Goal: Task Accomplishment & Management: Use online tool/utility

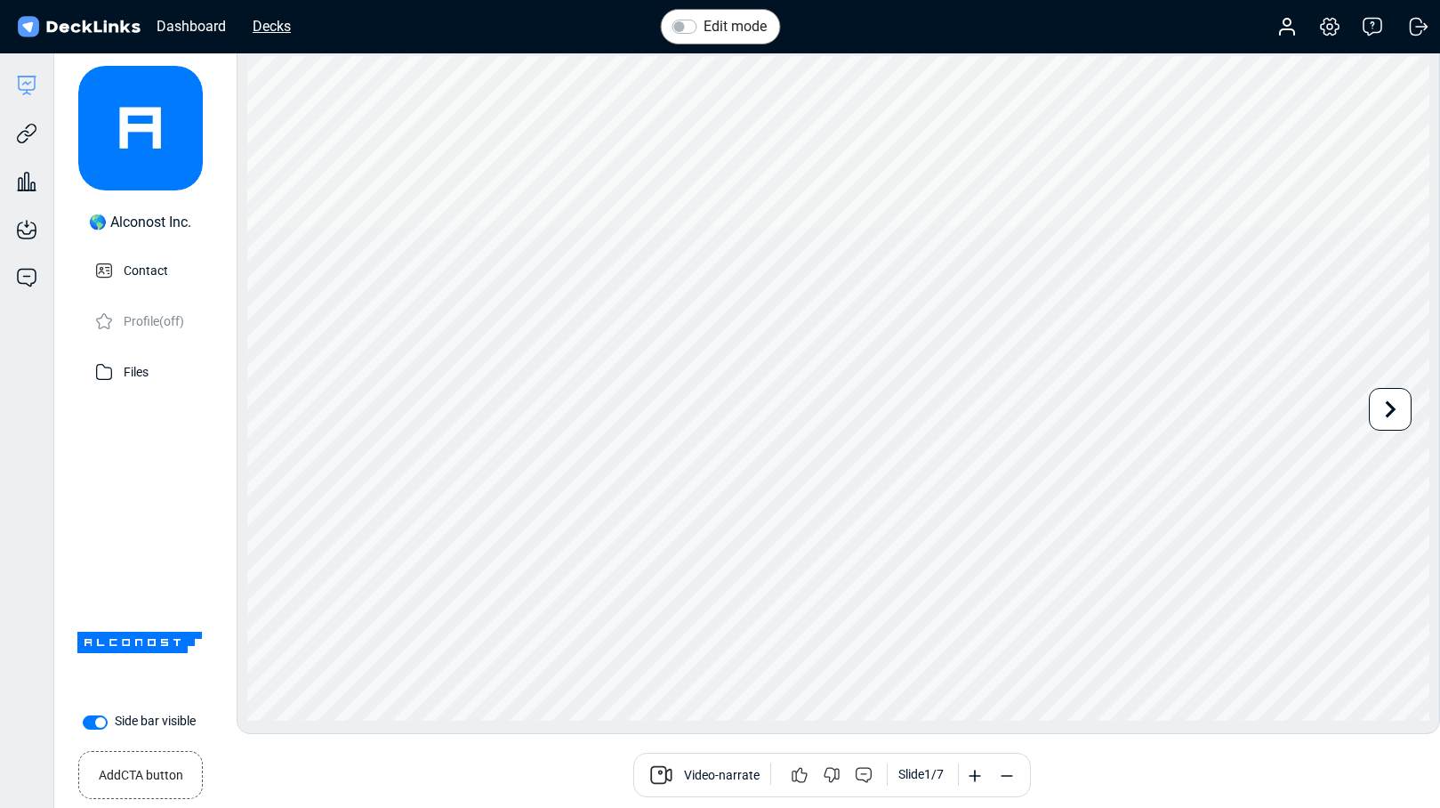
click at [276, 36] on div "Decks" at bounding box center [272, 26] width 56 height 22
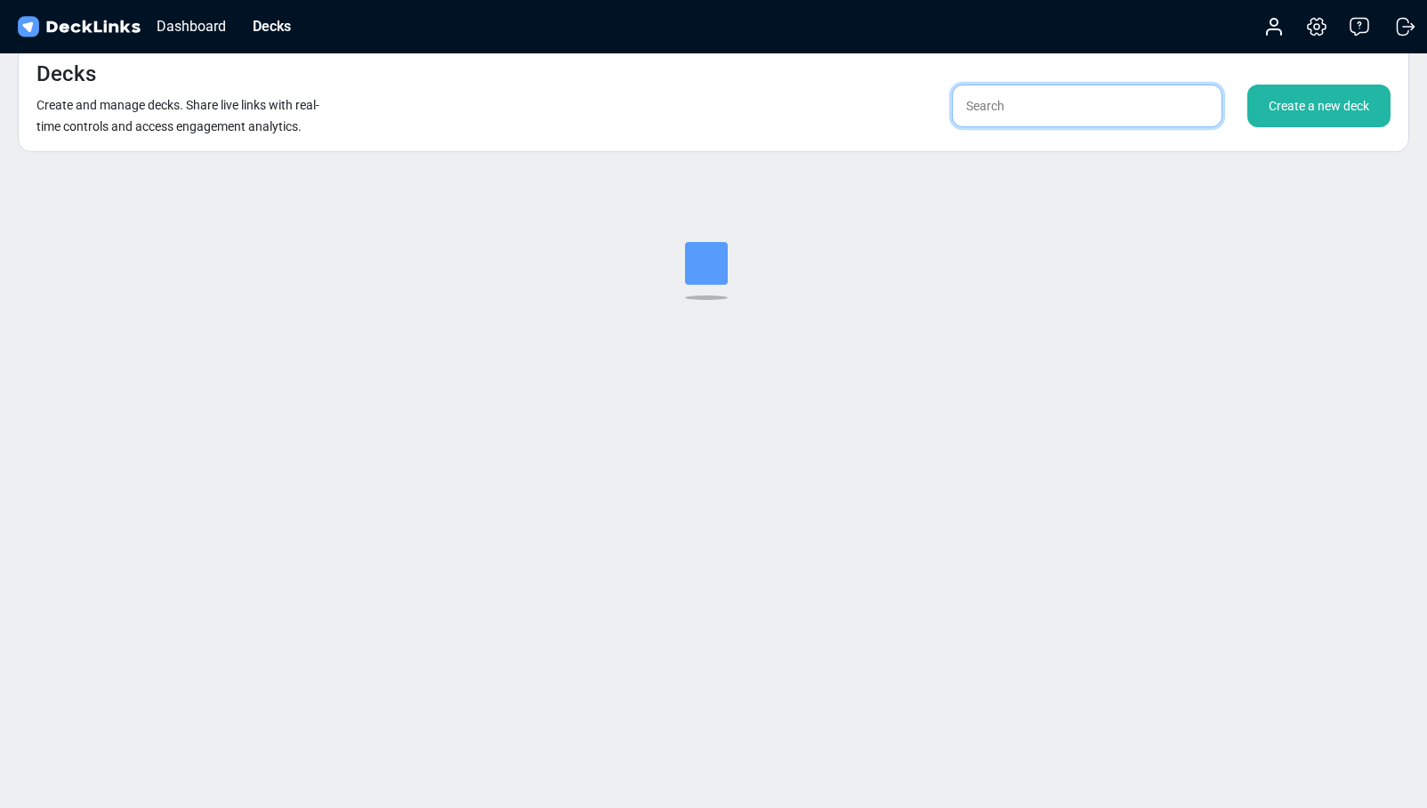
click at [1077, 121] on input "text" at bounding box center [1087, 106] width 270 height 43
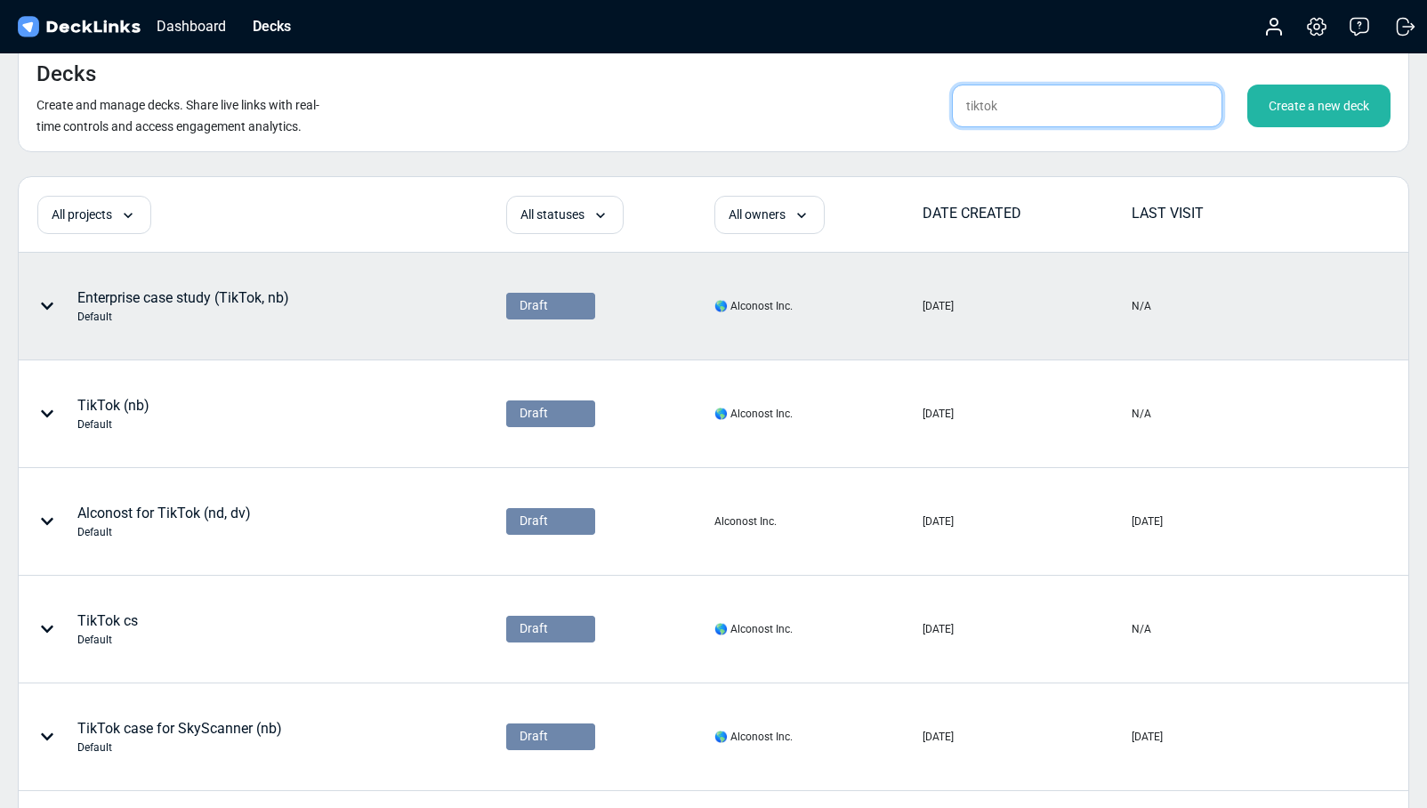
type input "tiktok"
click at [284, 296] on div "Enterprise case study (TikTok, nb) Default" at bounding box center [183, 305] width 212 height 37
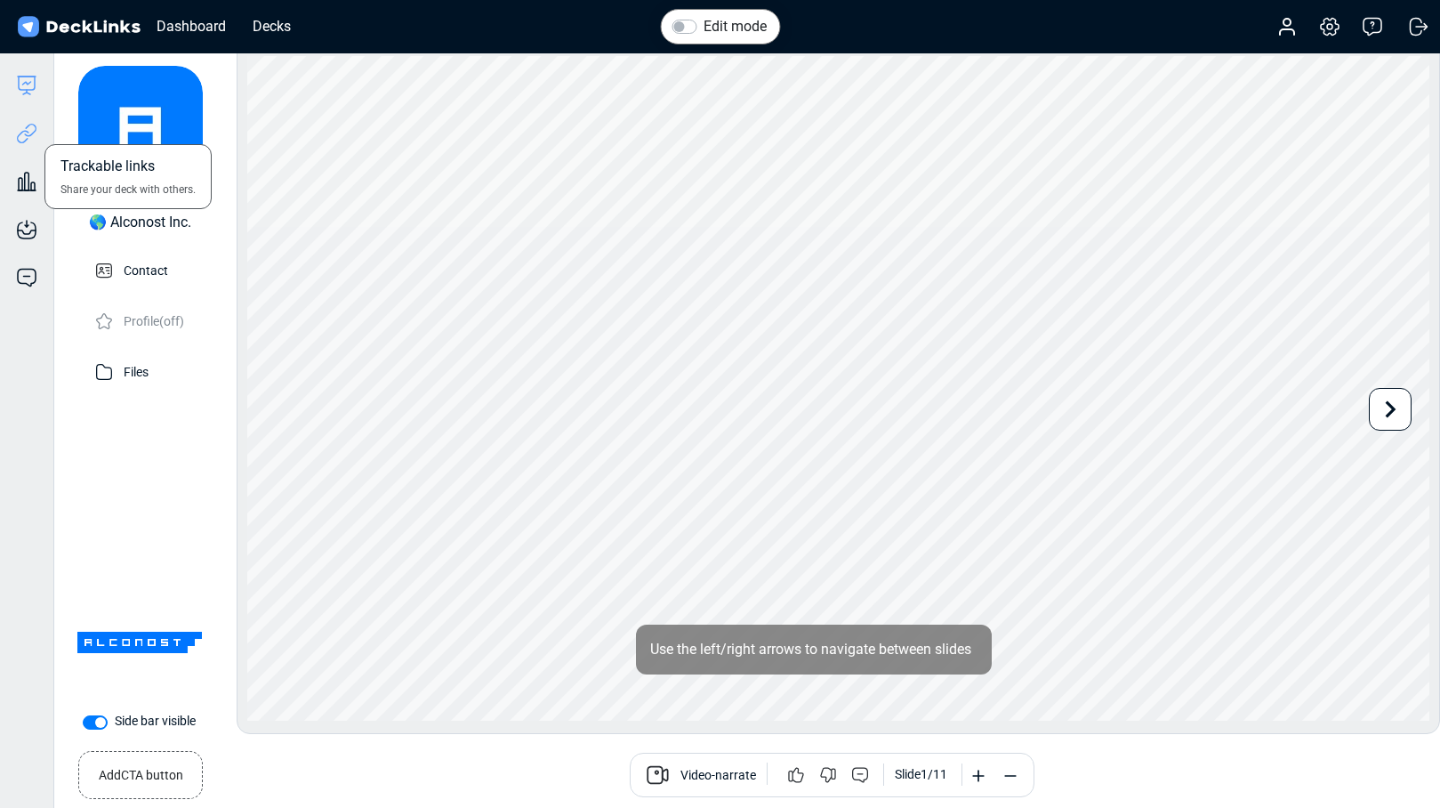
click at [35, 130] on icon at bounding box center [30, 130] width 12 height 13
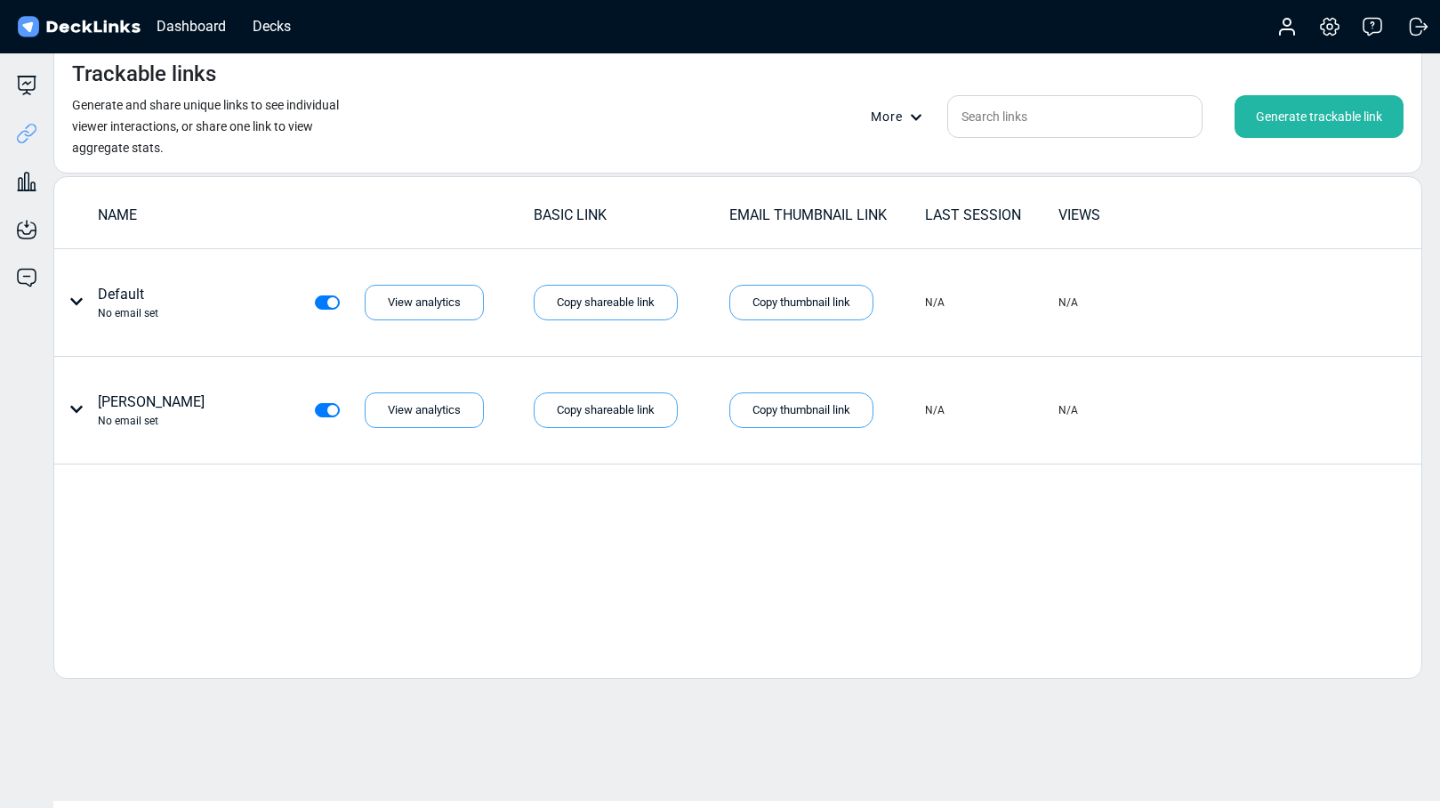
click at [1331, 115] on div "Generate trackable link" at bounding box center [1319, 116] width 169 height 43
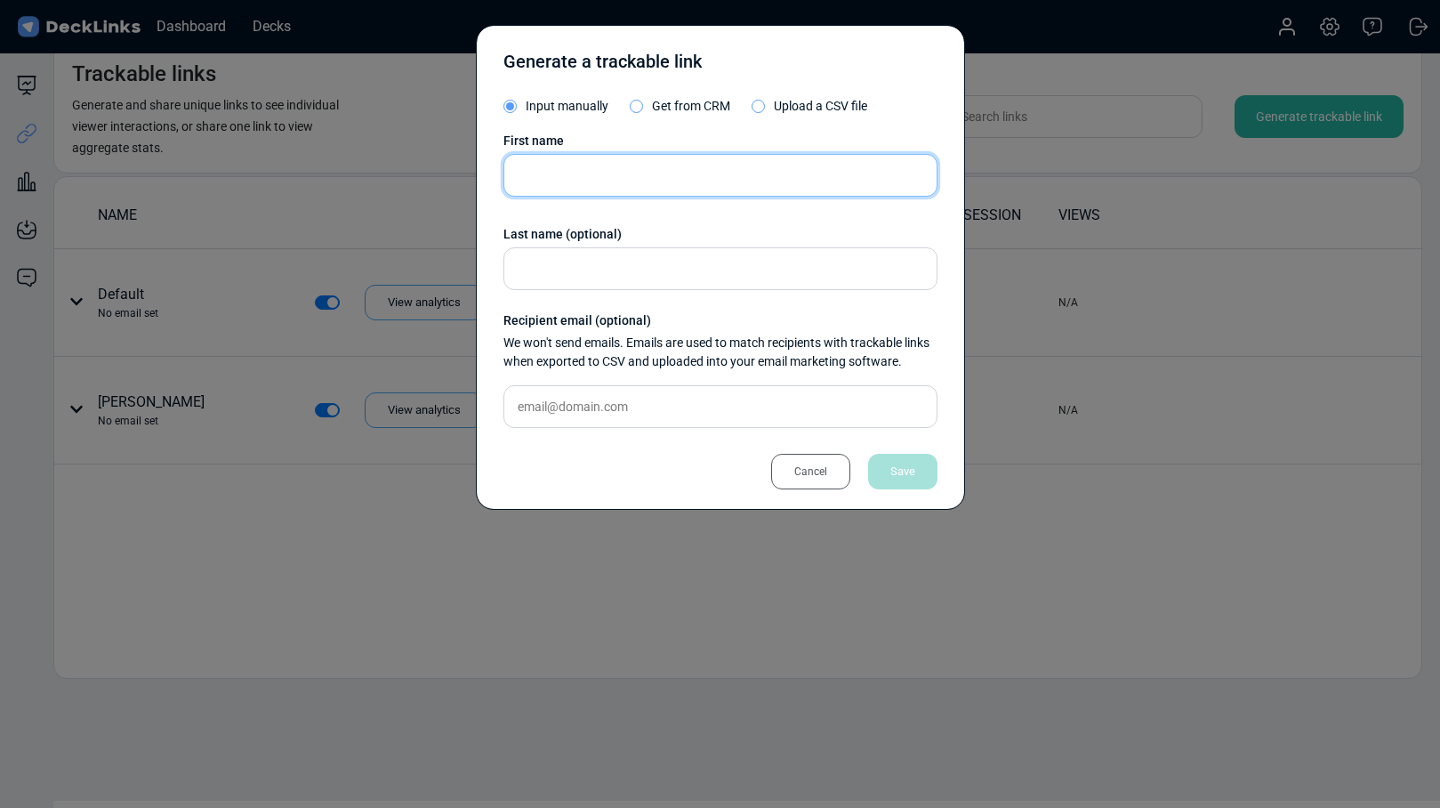
click at [585, 187] on input "text" at bounding box center [721, 175] width 434 height 43
type input "[PERSON_NAME]"
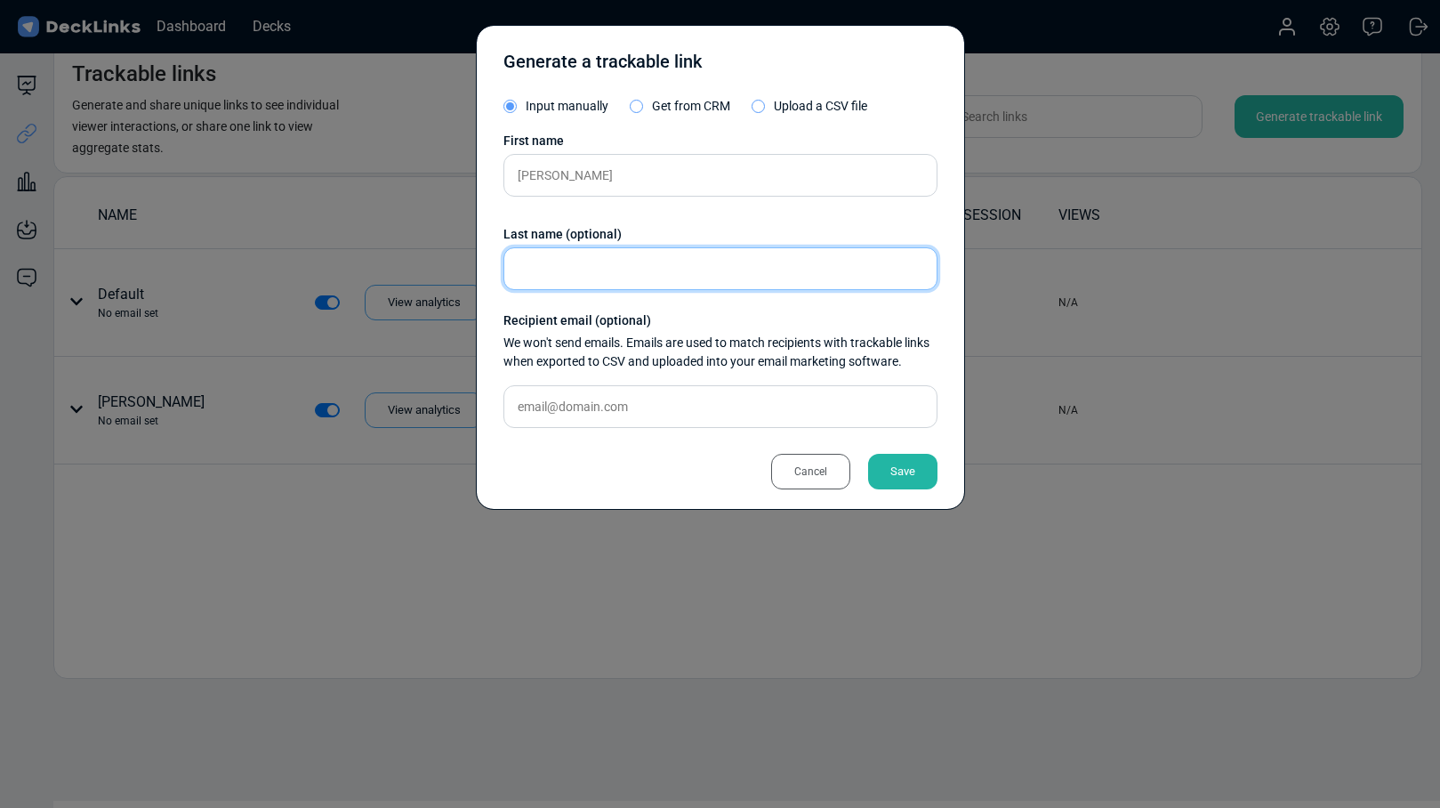
click at [589, 271] on input "text" at bounding box center [721, 268] width 434 height 43
type input "D"
type input "Simkina"
click at [891, 471] on div "Save" at bounding box center [902, 472] width 69 height 36
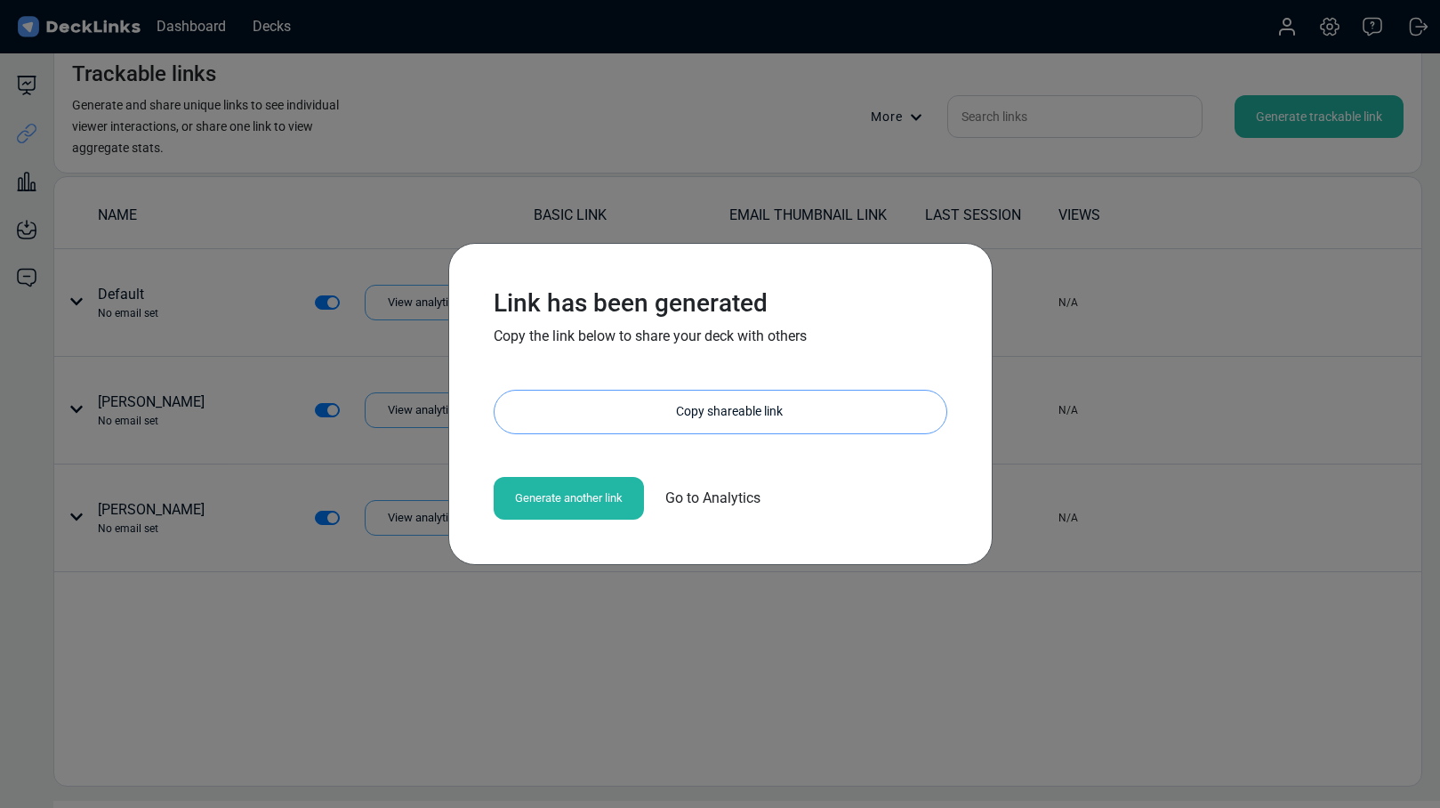
click at [695, 405] on div "Copy shareable link" at bounding box center [729, 412] width 434 height 43
